Goal: Ask a question

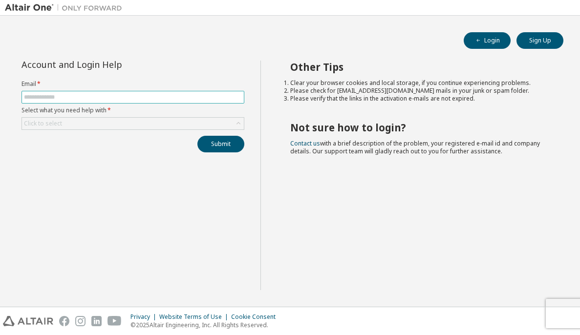
click at [169, 100] on input "text" at bounding box center [133, 97] width 218 height 8
type input "**********"
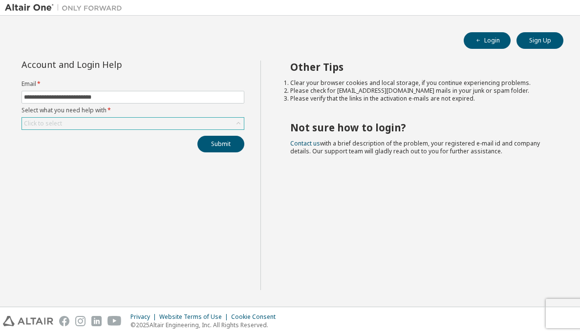
click at [139, 128] on div "Click to select" at bounding box center [133, 124] width 222 height 12
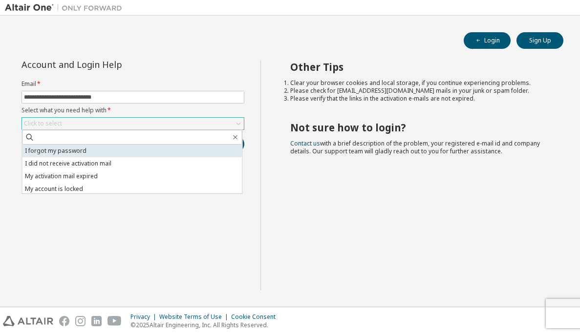
click at [139, 152] on li "I forgot my password" at bounding box center [132, 151] width 220 height 13
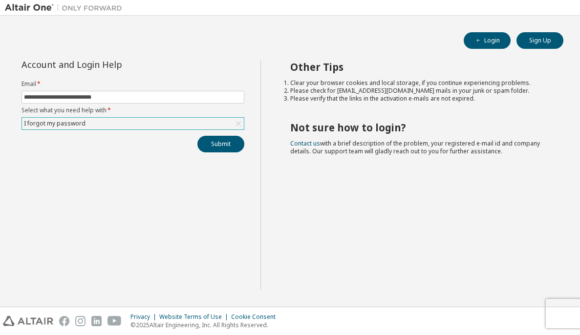
click at [191, 123] on div "I forgot my password" at bounding box center [133, 124] width 222 height 12
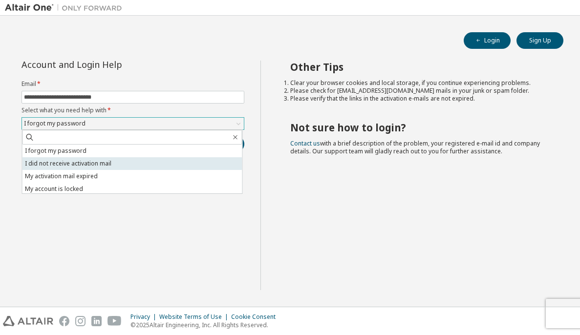
click at [185, 166] on li "I did not receive activation mail" at bounding box center [132, 163] width 220 height 13
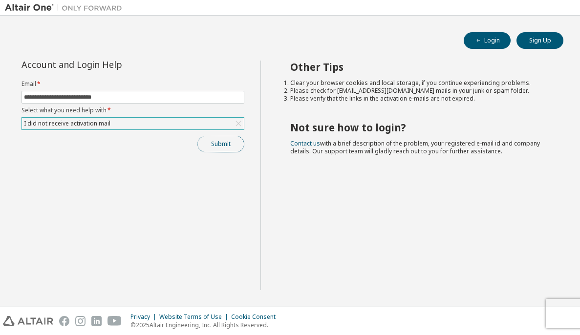
click at [227, 136] on button "Submit" at bounding box center [220, 144] width 47 height 17
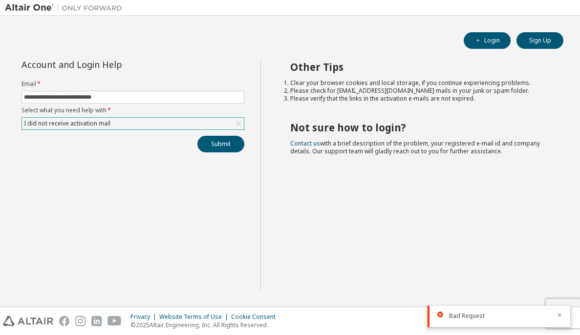
click at [182, 118] on div "I did not receive activation mail" at bounding box center [133, 124] width 222 height 12
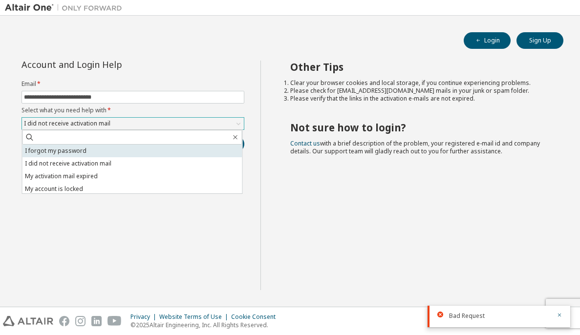
click at [177, 147] on li "I forgot my password" at bounding box center [132, 151] width 220 height 13
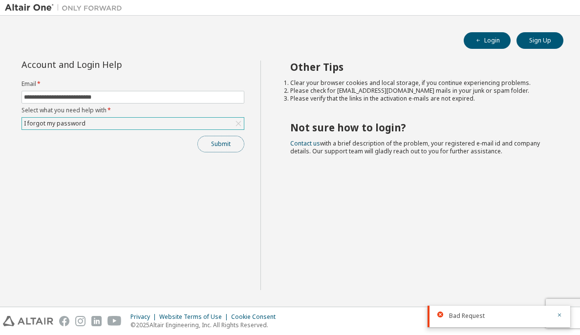
click at [207, 138] on button "Submit" at bounding box center [220, 144] width 47 height 17
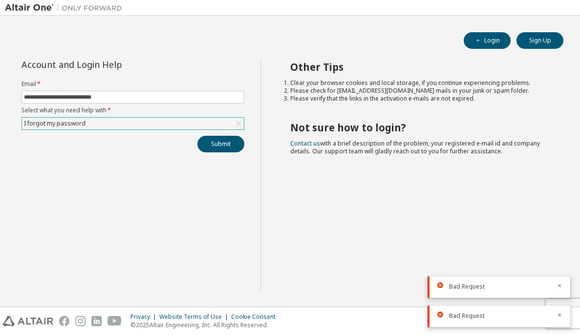
click at [503, 102] on li "Please verify that the links in the activation e-mails are not expired." at bounding box center [417, 99] width 255 height 8
